Goal: Information Seeking & Learning: Learn about a topic

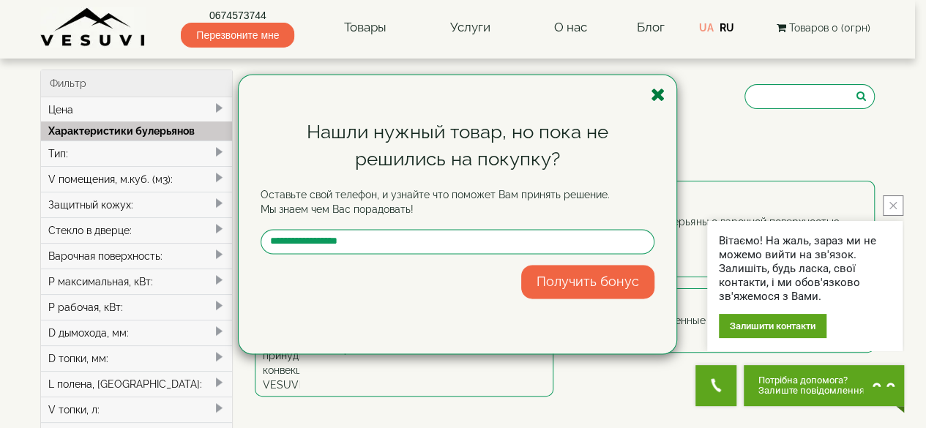
click at [657, 100] on icon "button" at bounding box center [658, 95] width 15 height 18
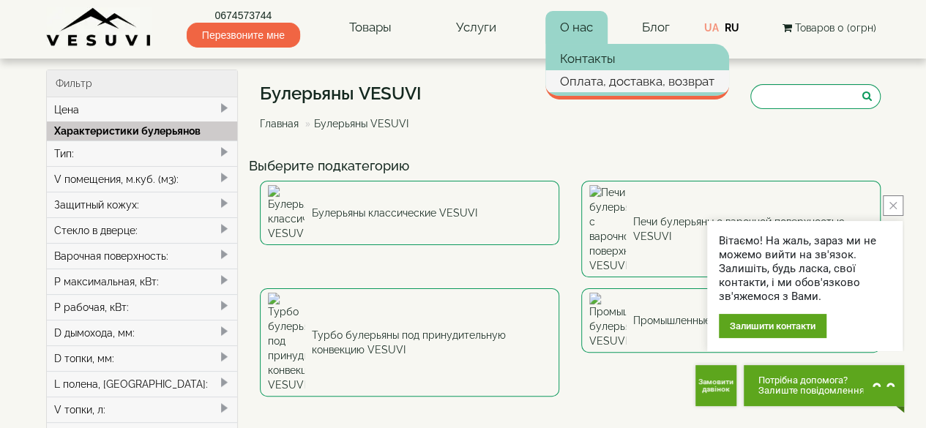
click at [584, 80] on link "Оплата, доставка, возврат" at bounding box center [637, 81] width 184 height 22
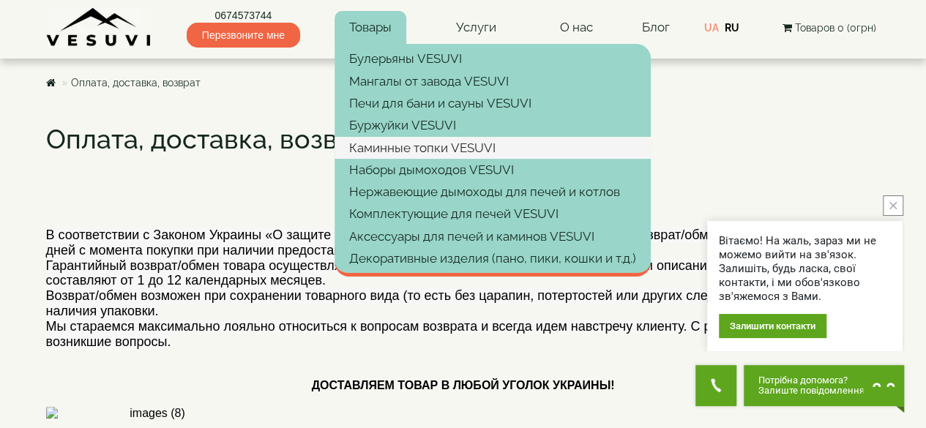
click at [412, 144] on link "Каминные топки VESUVI" at bounding box center [493, 148] width 316 height 22
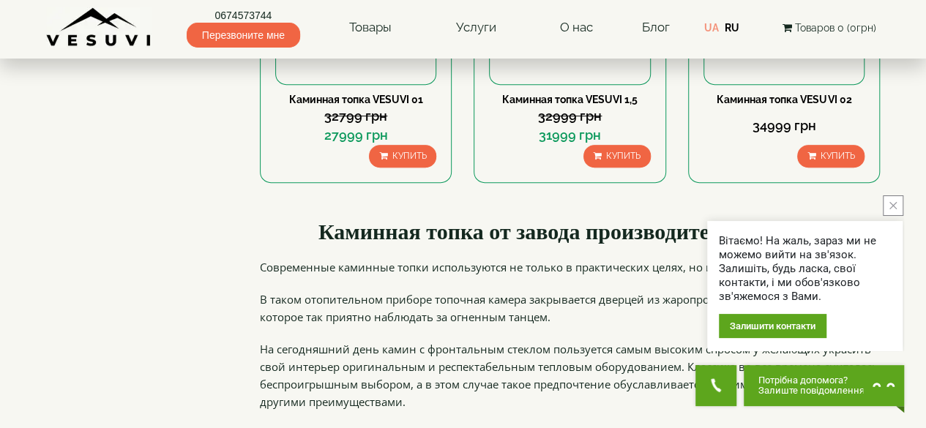
scroll to position [280, 0]
